Goal: Communication & Community: Share content

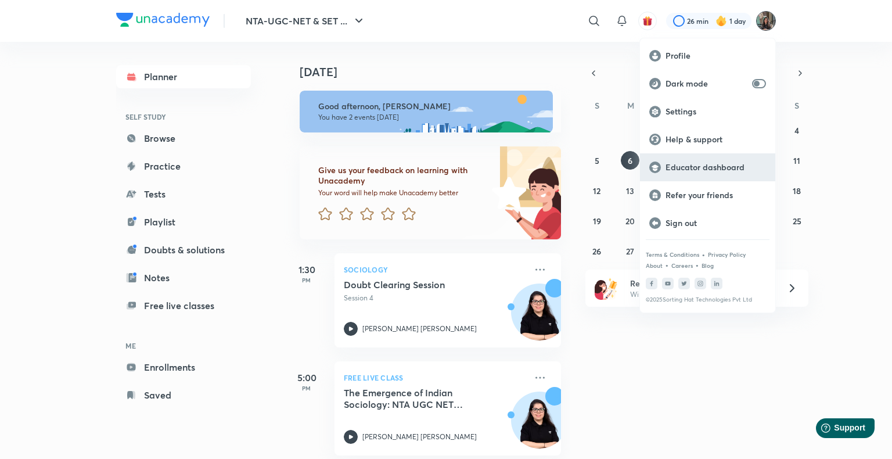
click at [716, 166] on p "Educator dashboard" at bounding box center [716, 167] width 100 height 10
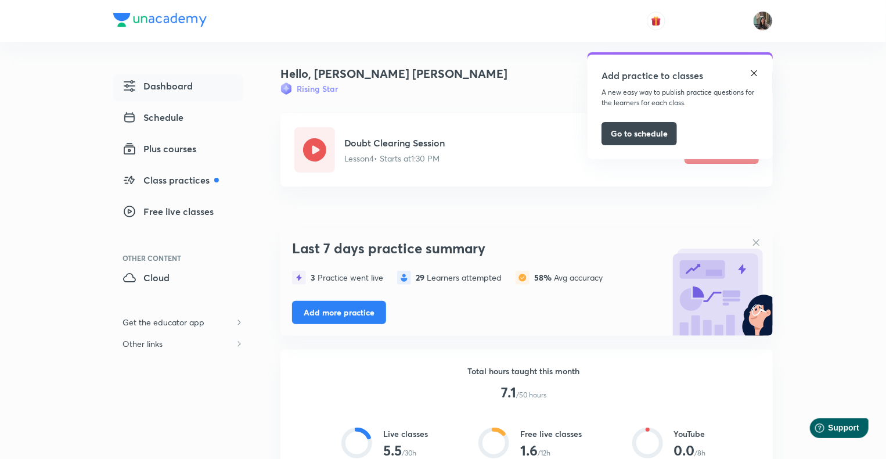
click at [755, 77] on img at bounding box center [754, 73] width 9 height 9
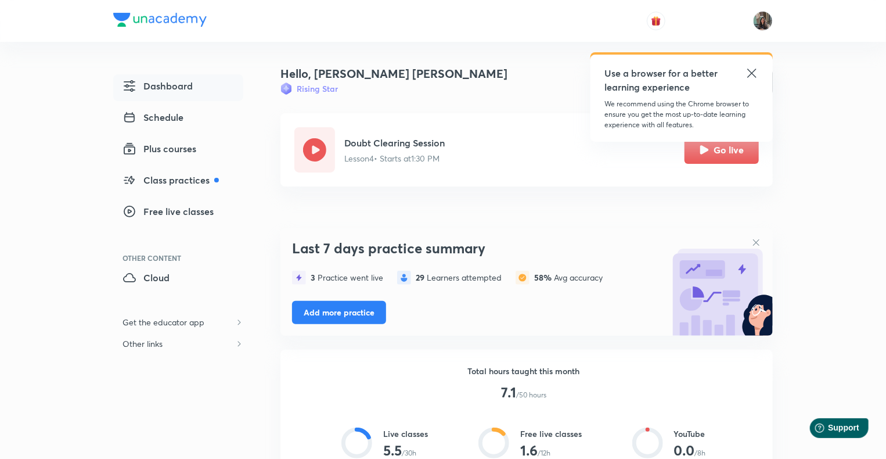
click at [757, 68] on icon at bounding box center [752, 73] width 14 height 14
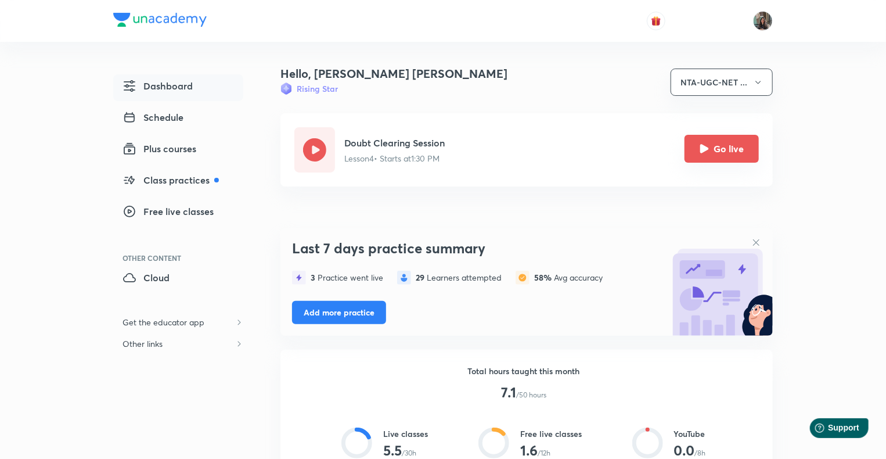
click at [722, 145] on button "Go live" at bounding box center [722, 149] width 74 height 28
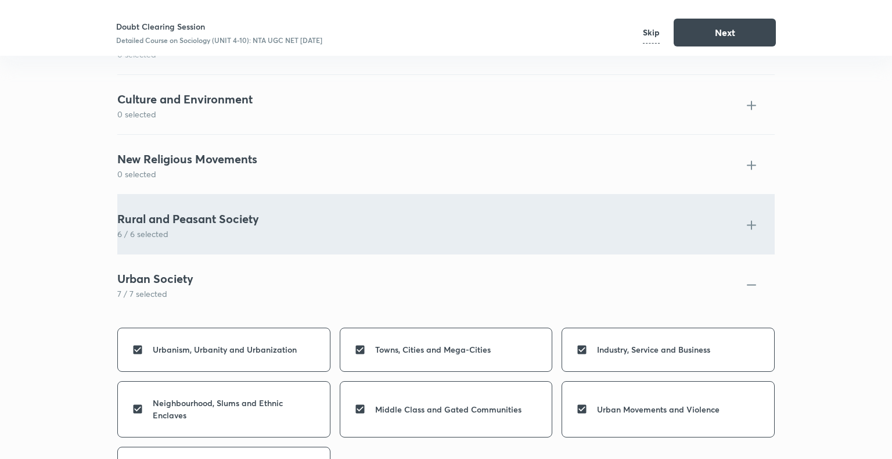
scroll to position [4168, 0]
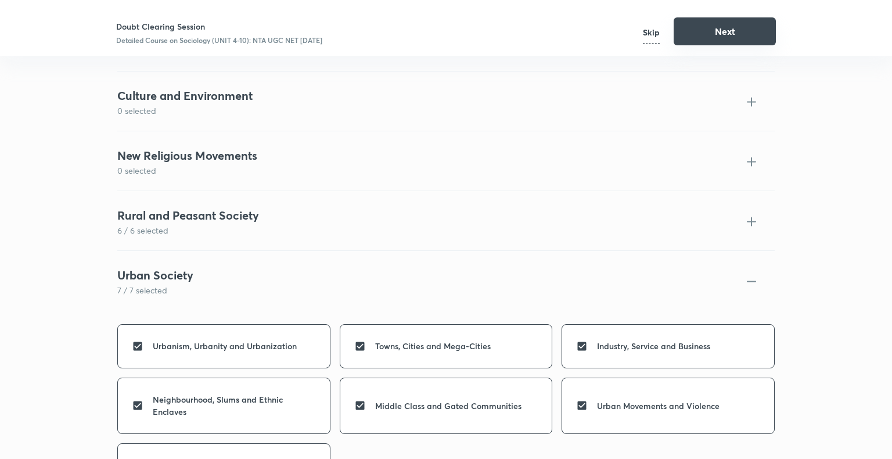
click at [725, 26] on button "Next" at bounding box center [725, 31] width 102 height 28
